Goal: Navigation & Orientation: Find specific page/section

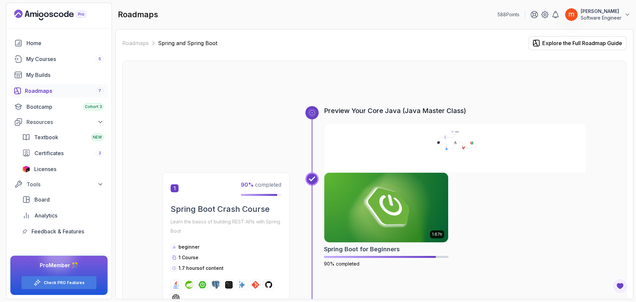
scroll to position [731, 0]
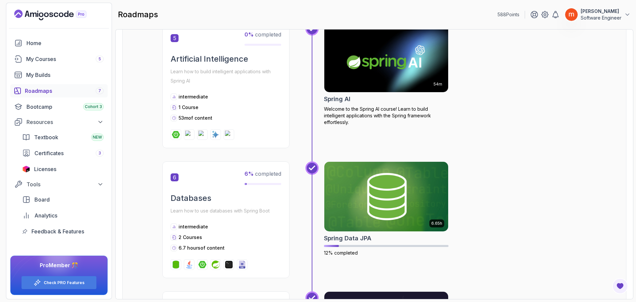
click at [543, 148] on div "54m Spring AI Welcome to the Spring AI course! Learn to build intelligent appli…" at bounding box center [445, 91] width 281 height 139
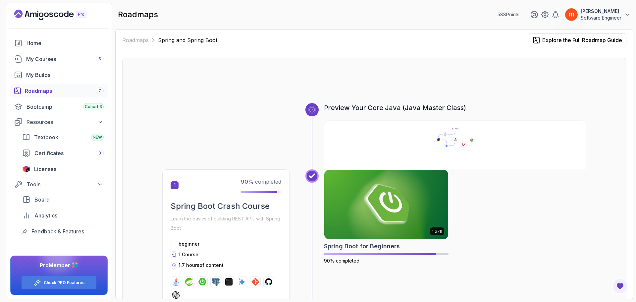
scroll to position [0, 0]
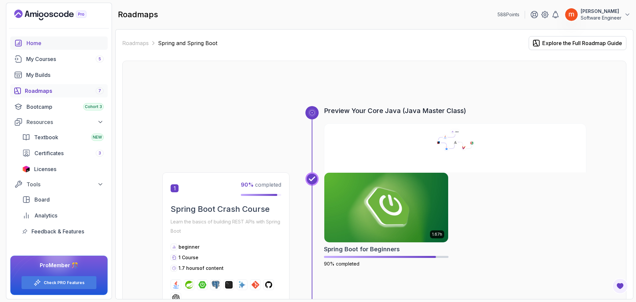
click at [52, 42] on div "Home" at bounding box center [64, 43] width 77 height 8
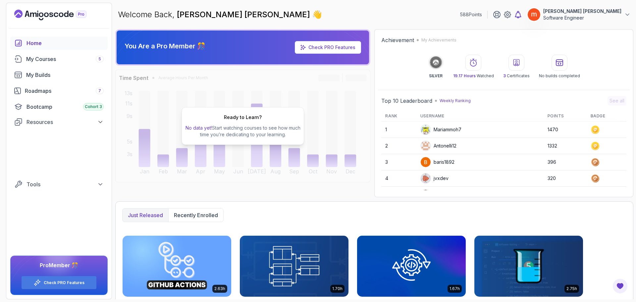
click at [521, 14] on icon at bounding box center [518, 14] width 6 height 7
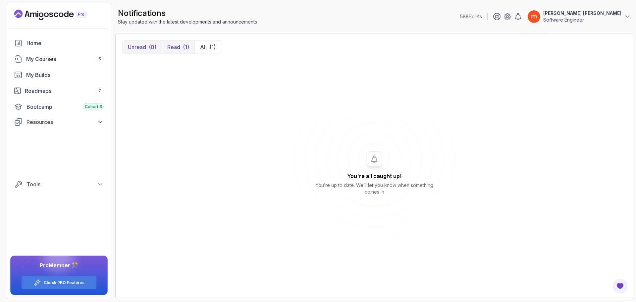
click at [185, 50] on div "(1)" at bounding box center [186, 47] width 6 height 8
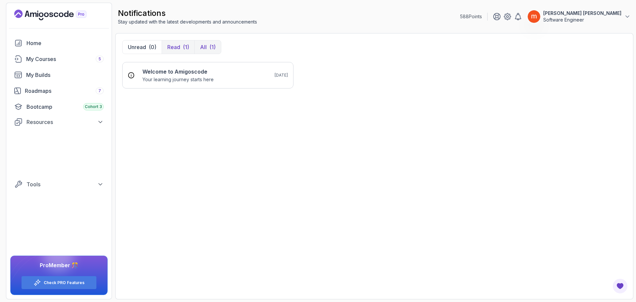
click at [204, 48] on p "All" at bounding box center [203, 47] width 7 height 8
click at [36, 44] on div "Home" at bounding box center [64, 43] width 77 height 8
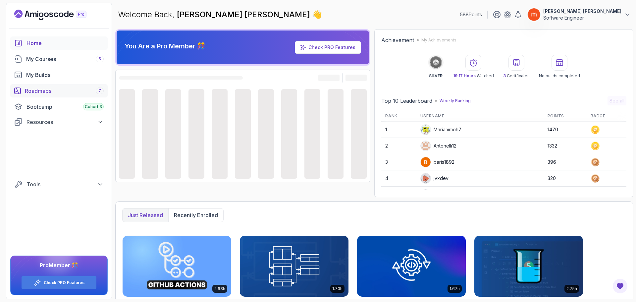
click at [38, 86] on link "Roadmaps 7" at bounding box center [58, 90] width 97 height 13
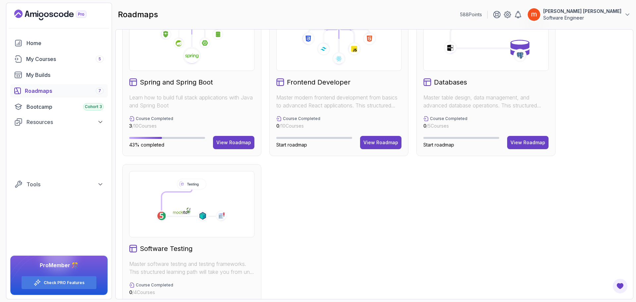
scroll to position [235, 0]
